Goal: Task Accomplishment & Management: Complete application form

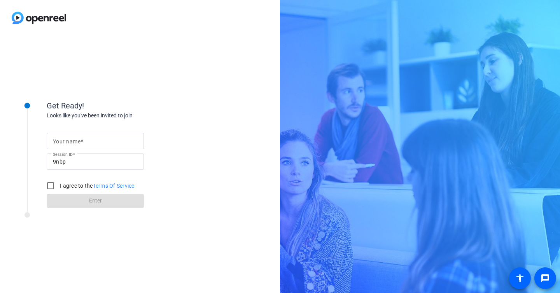
click at [73, 140] on mat-label "Your name" at bounding box center [67, 141] width 28 height 6
click at [73, 140] on input "Your name" at bounding box center [95, 140] width 85 height 9
type input "Xavier Lecauchois"
click at [203, 214] on div "Get Ready! Looks like you've been invited to join Your name Xavier Lecauchois S…" at bounding box center [140, 164] width 280 height 258
click at [51, 188] on input "I agree to the Terms Of Service" at bounding box center [51, 186] width 16 height 16
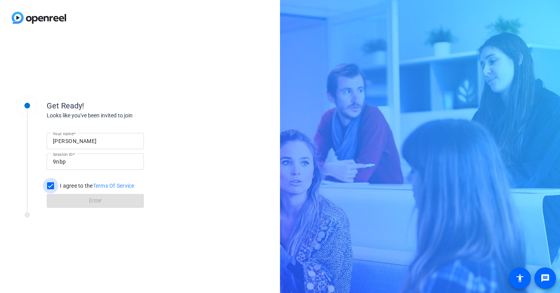
checkbox input "true"
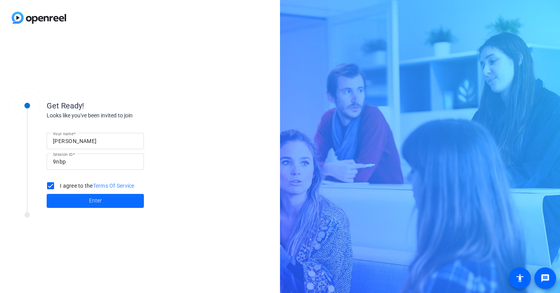
click at [91, 202] on span "Enter" at bounding box center [95, 201] width 13 height 8
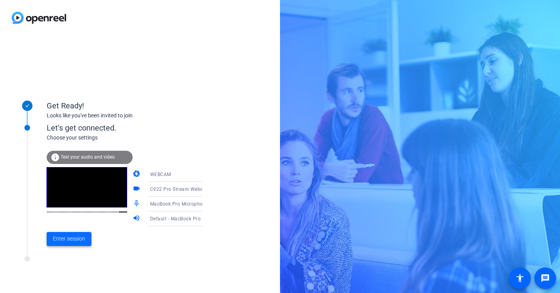
click at [66, 242] on span "Enter session" at bounding box center [69, 239] width 32 height 8
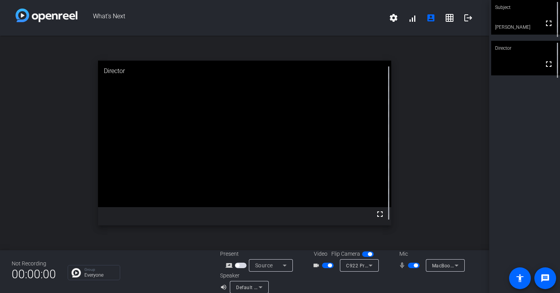
click at [242, 265] on span "button" at bounding box center [241, 265] width 12 height 5
